Goal: Navigation & Orientation: Understand site structure

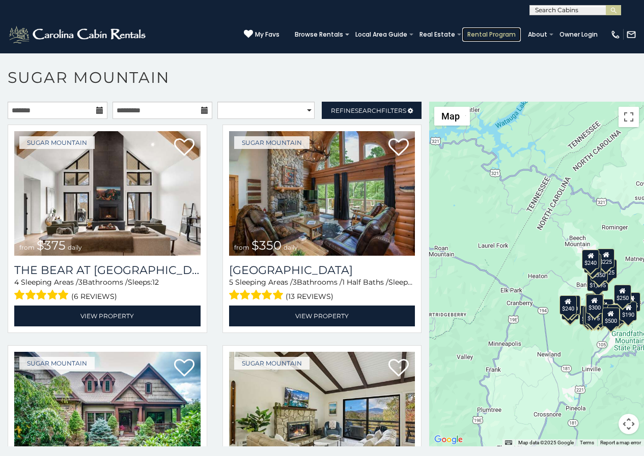
click at [491, 38] on link "Rental Program" at bounding box center [491, 34] width 59 height 14
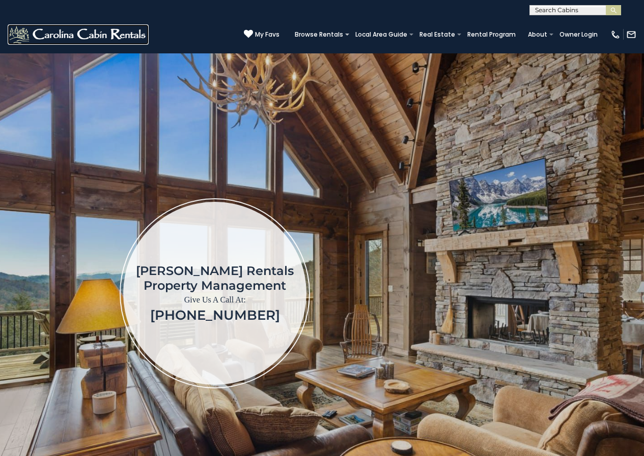
click at [16, 34] on img at bounding box center [78, 34] width 141 height 20
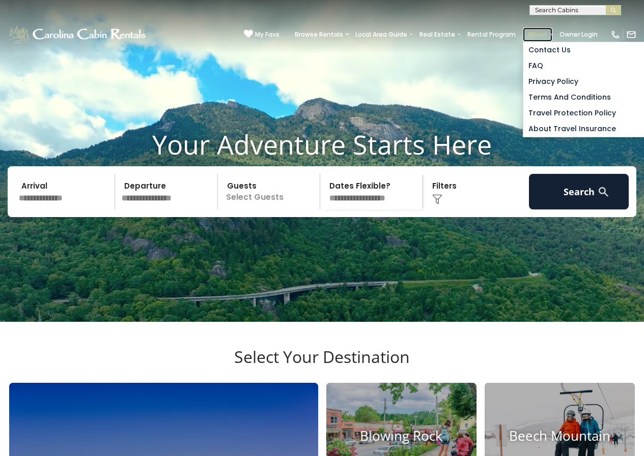
click at [543, 29] on link "About" at bounding box center [538, 34] width 30 height 14
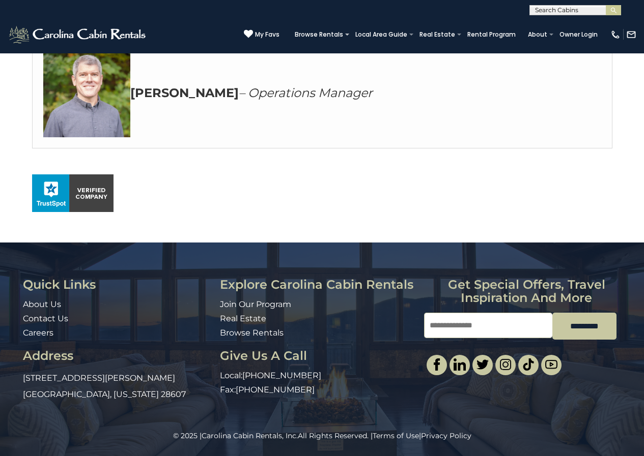
scroll to position [618, 0]
